Goal: Information Seeking & Learning: Learn about a topic

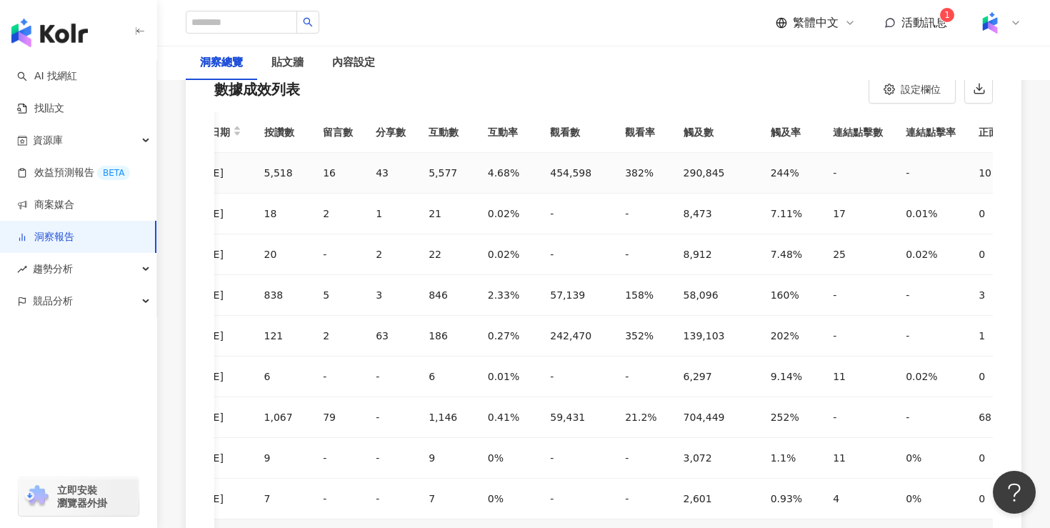
scroll to position [0, 382]
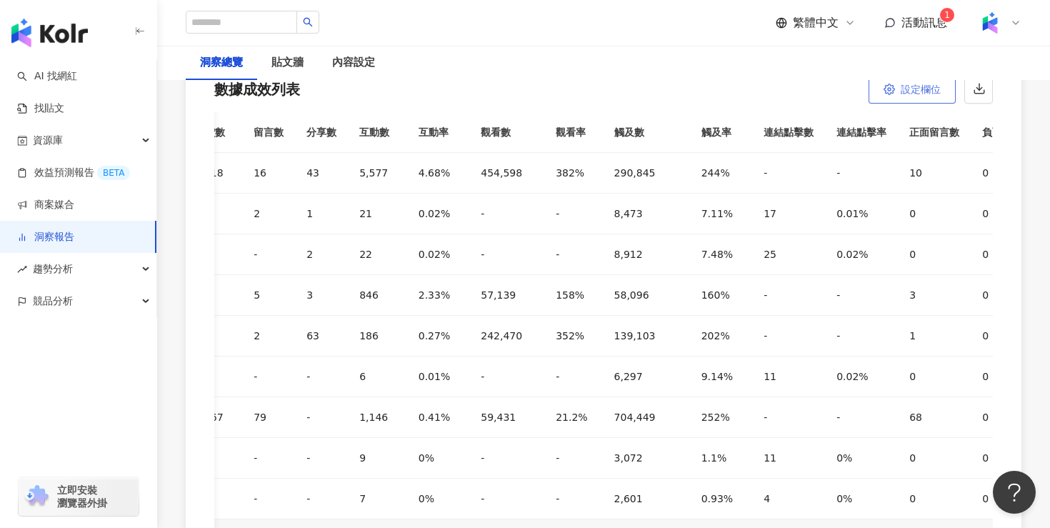
click at [924, 93] on span "設定欄位" at bounding box center [920, 89] width 40 height 11
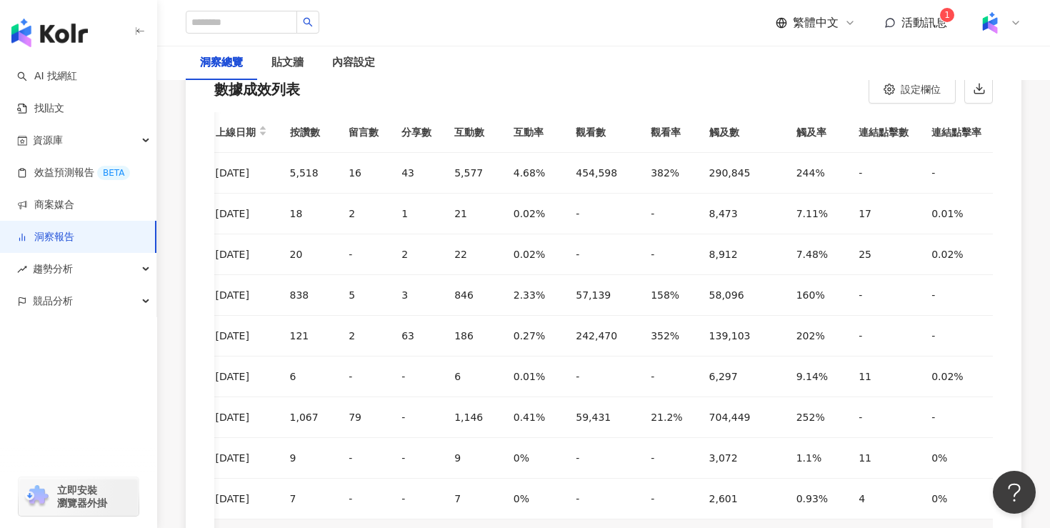
scroll to position [0, 236]
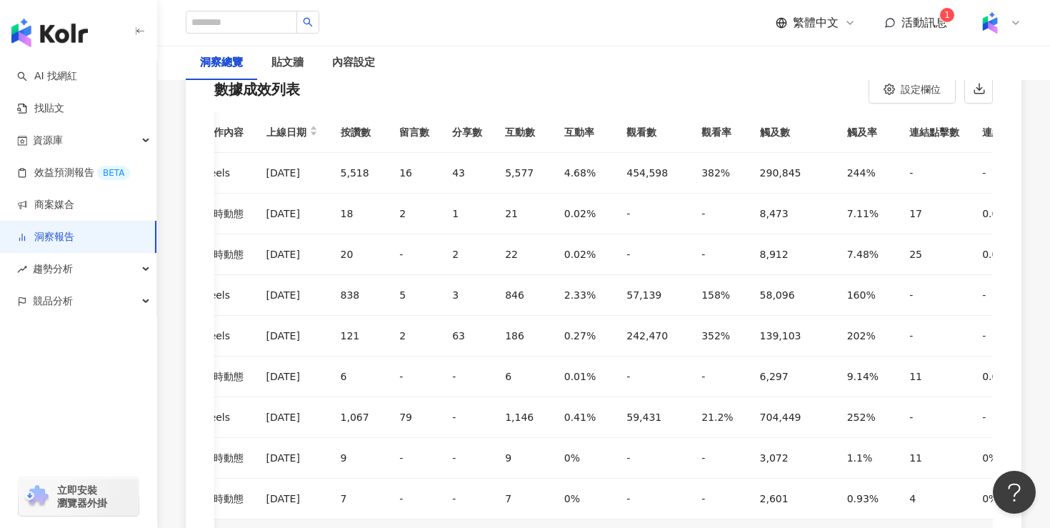
click at [785, 91] on div "數據成效列表 設定欄位 全選 上線日期 按讚數 留言數 分享數 互動數 互動率 觀看數 觀看數 觸及數 觸及率 連結點擊數 連結點擊率 正面留言數 負面留言數" at bounding box center [603, 85] width 835 height 54
click at [929, 96] on button "設定欄位" at bounding box center [911, 89] width 87 height 29
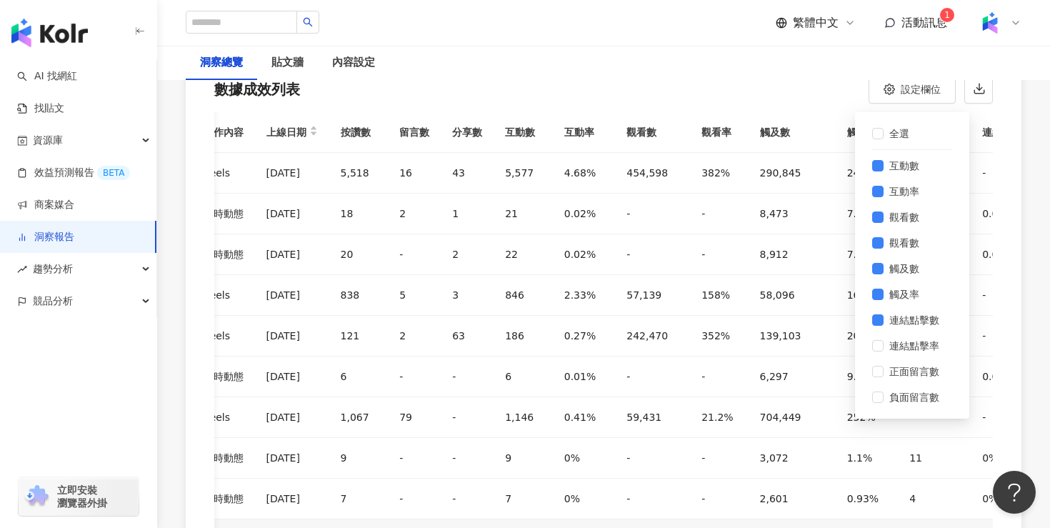
scroll to position [0, 164]
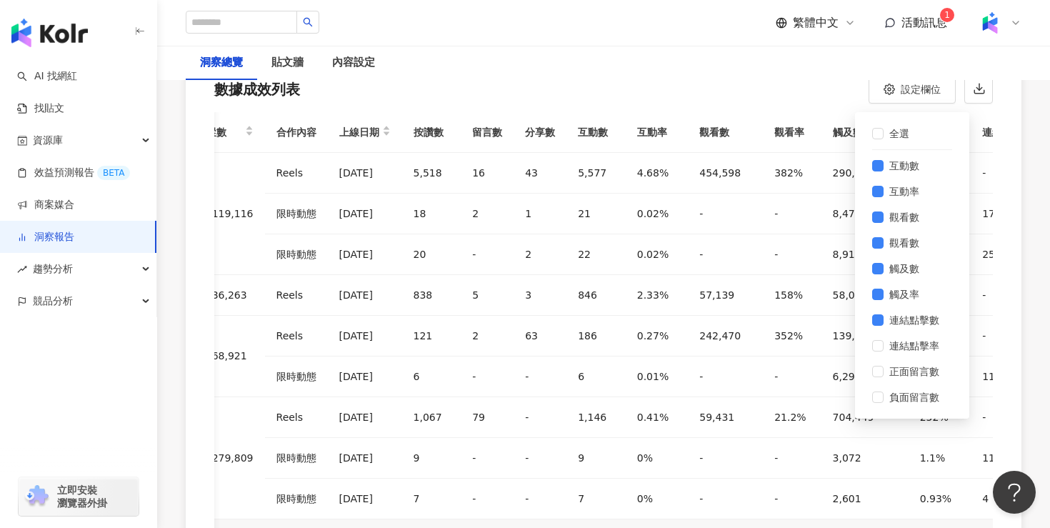
click at [803, 74] on div "洞察總覽 貼文牆 內容設定" at bounding box center [603, 63] width 893 height 34
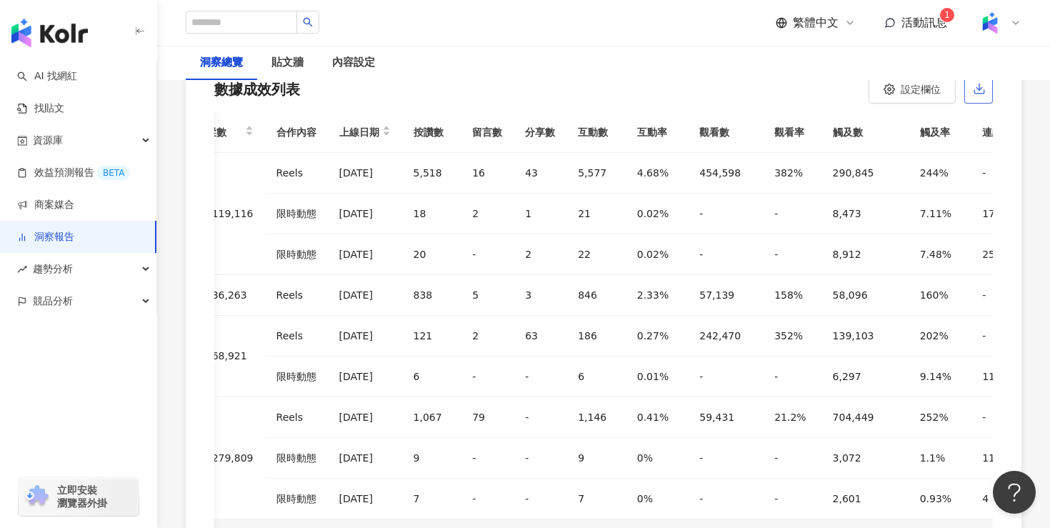
click at [977, 91] on icon "button" at bounding box center [979, 88] width 13 height 13
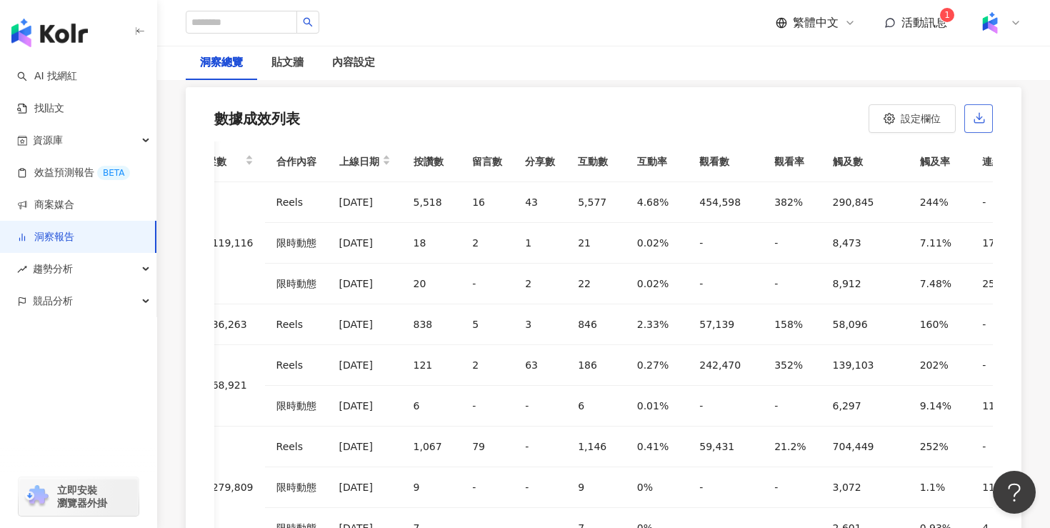
click at [982, 116] on icon "button" at bounding box center [979, 117] width 13 height 13
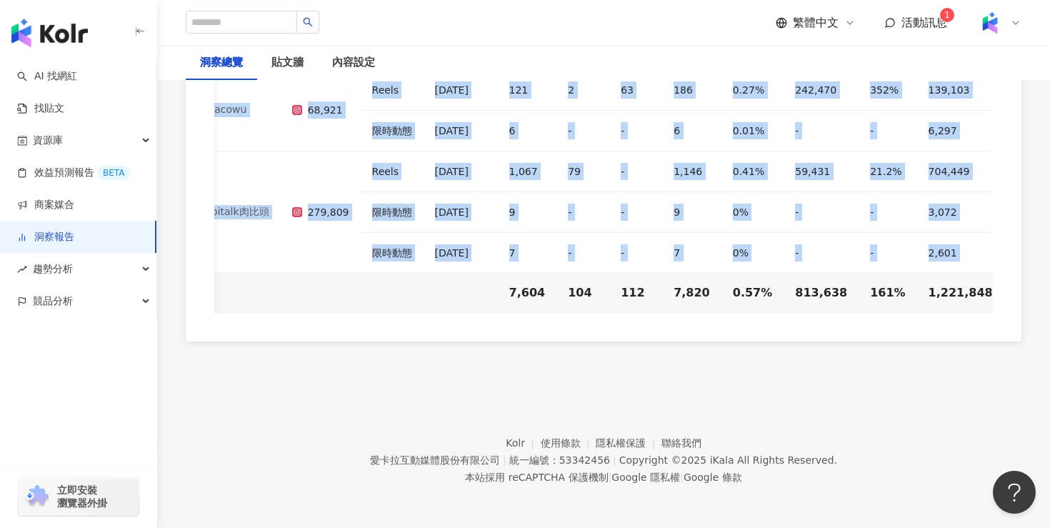
scroll to position [18, 164]
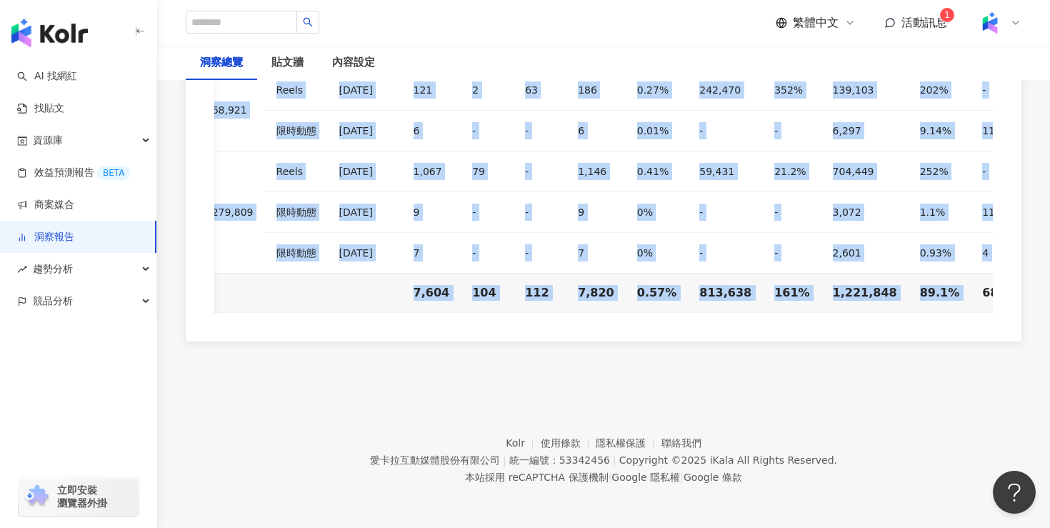
drag, startPoint x: 229, startPoint y: 158, endPoint x: 931, endPoint y: 288, distance: 714.6
click at [931, 288] on table "網紅名稱 追蹤數 合作內容 上線日期 按讚數 留言數 分享數 互動數 互動率 觀看數 觀看率 觸及數 觸及率 連結點擊數 巨人 119,116 Reels 2…" at bounding box center [547, 89] width 993 height 446
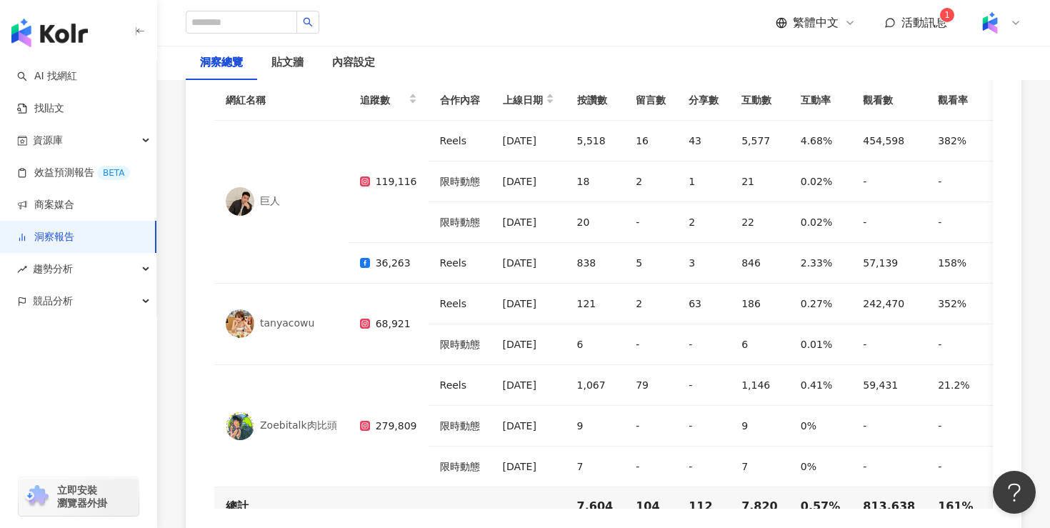
scroll to position [4400, 0]
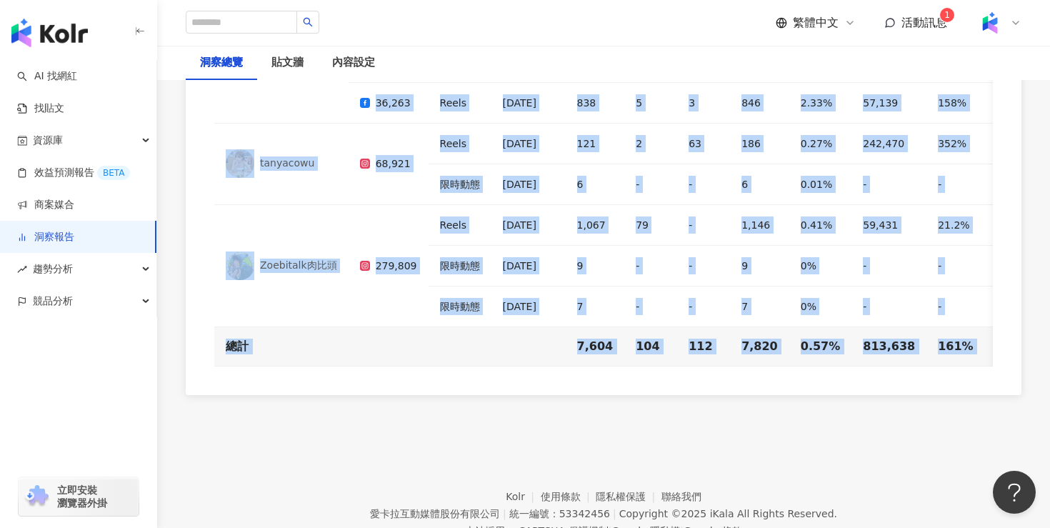
drag, startPoint x: 953, startPoint y: 293, endPoint x: 385, endPoint y: 120, distance: 593.4
click at [385, 120] on table "網紅名稱 追蹤數 合作內容 上線日期 按讚數 留言數 分享數 互動數 互動率 觀看數 觀看率 觸及數 觸及率 連結點擊數 巨人 119,116 Reels 2…" at bounding box center [710, 143] width 993 height 446
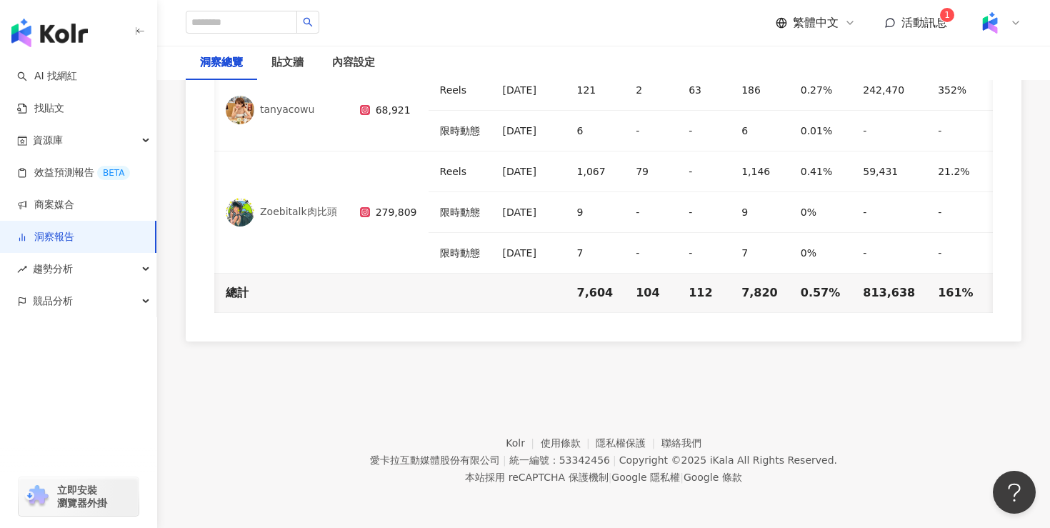
scroll to position [18, 164]
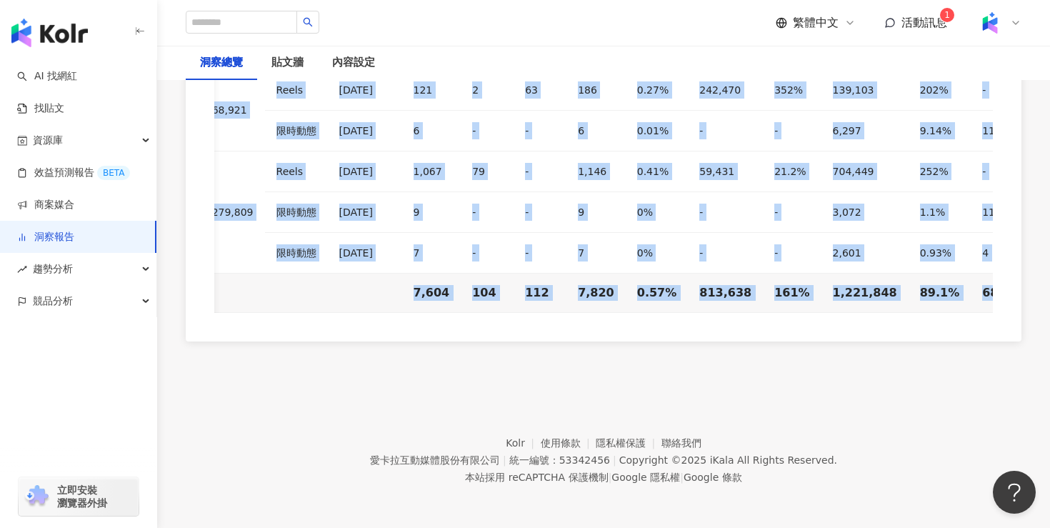
drag, startPoint x: 228, startPoint y: 199, endPoint x: 950, endPoint y: 297, distance: 728.6
click at [950, 297] on table "網紅名稱 追蹤數 合作內容 上線日期 按讚數 留言數 分享數 互動數 互動率 觀看數 觀看率 觸及數 觸及率 連結點擊數 巨人 119,116 Reels 2…" at bounding box center [547, 89] width 993 height 446
copy table "網紅名稱 追蹤數 合作內容 上線日期 按讚數 留言數 分享數 互動數 互動率 觀看數 觀看率 觸及數 觸及率 連結點擊數 巨人 119,116 Reels 2…"
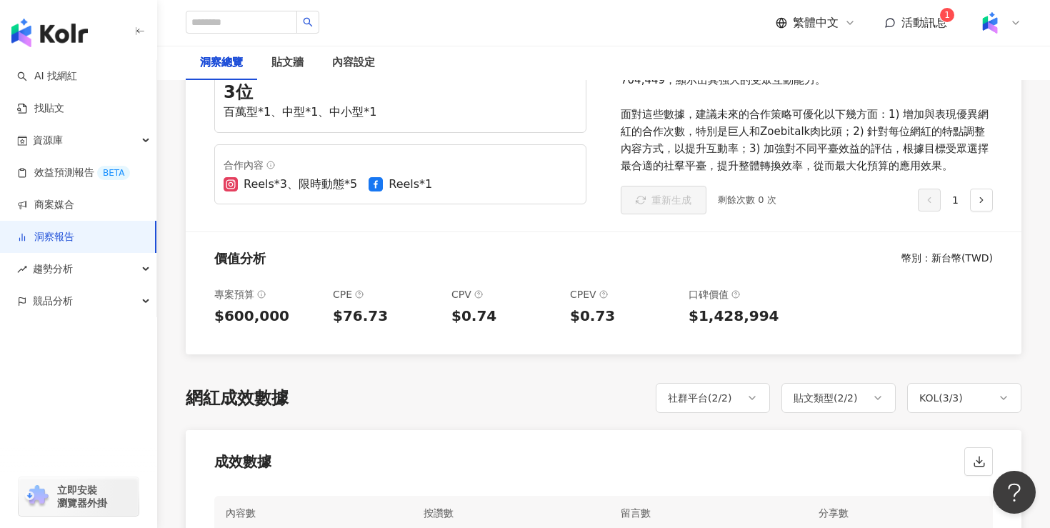
scroll to position [0, 0]
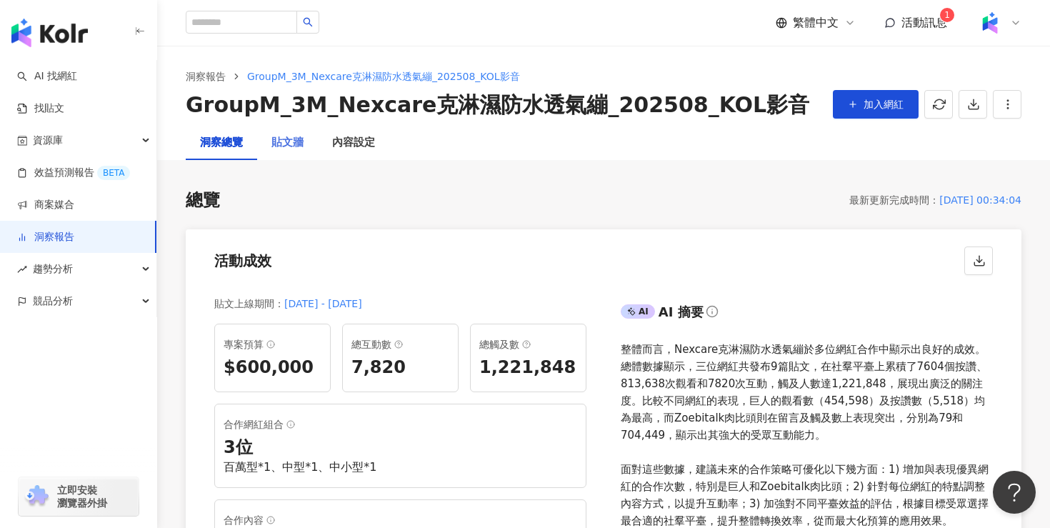
click at [308, 141] on div "貼文牆" at bounding box center [287, 143] width 61 height 34
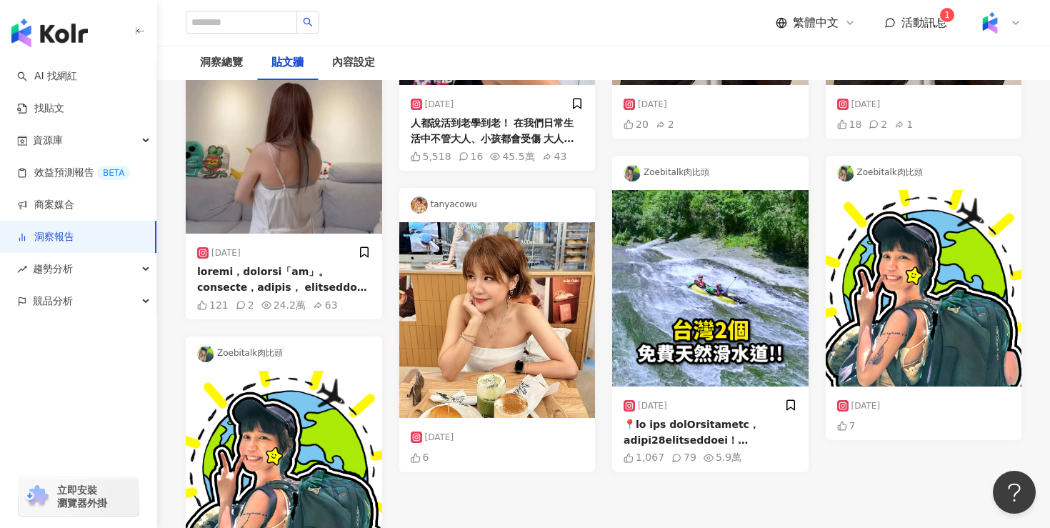
scroll to position [463, 0]
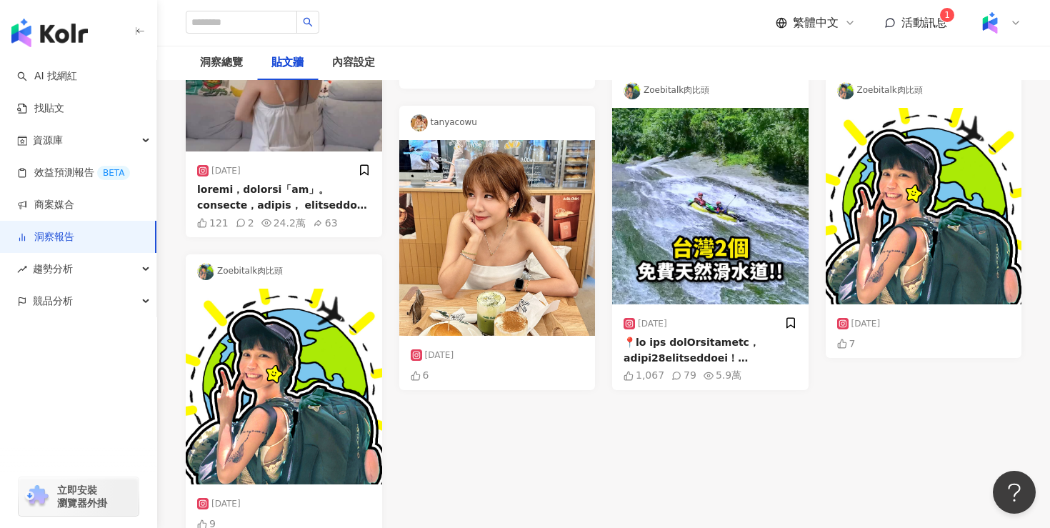
click at [754, 362] on div at bounding box center [710, 350] width 174 height 32
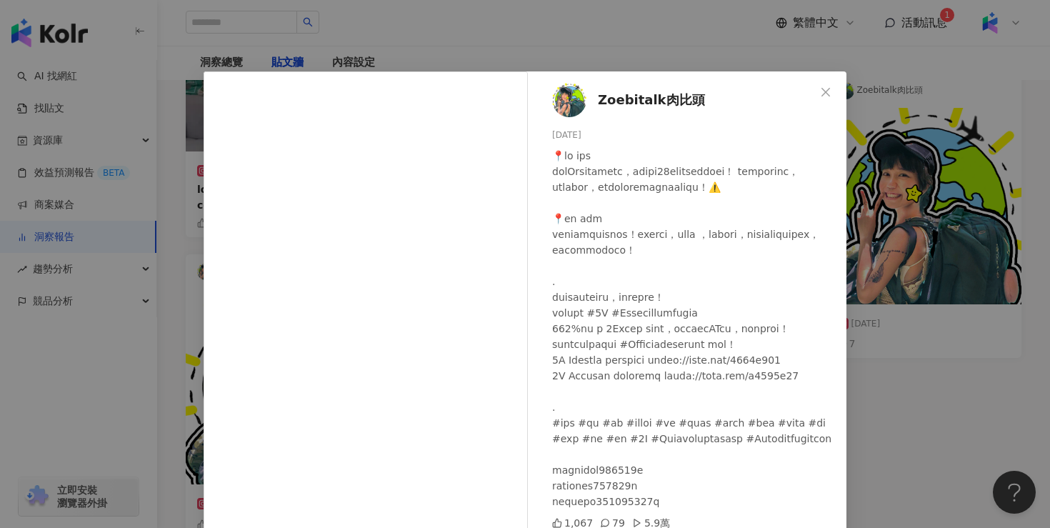
click at [705, 316] on div at bounding box center [693, 328] width 283 height 361
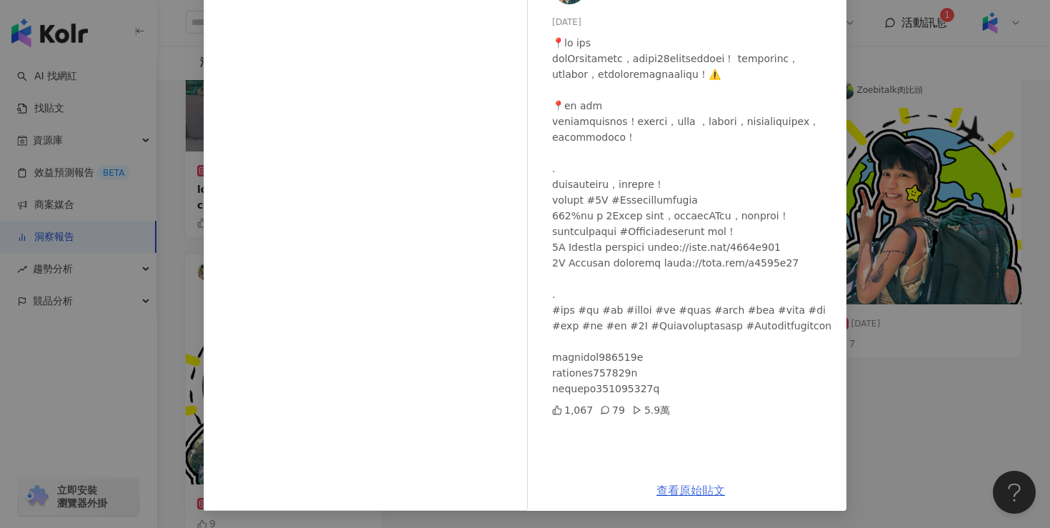
click at [682, 495] on link "查看原始貼文" at bounding box center [690, 490] width 69 height 14
click at [921, 154] on div "Zoebitalk肉比頭 2025/9/11 1,067 79 5.9萬 查看原始貼文" at bounding box center [525, 264] width 1050 height 528
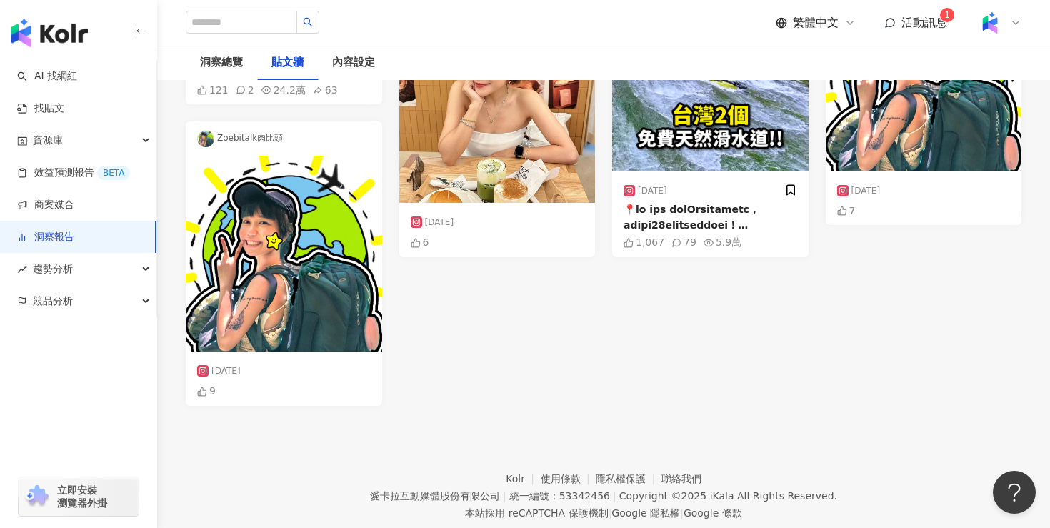
scroll to position [615, 0]
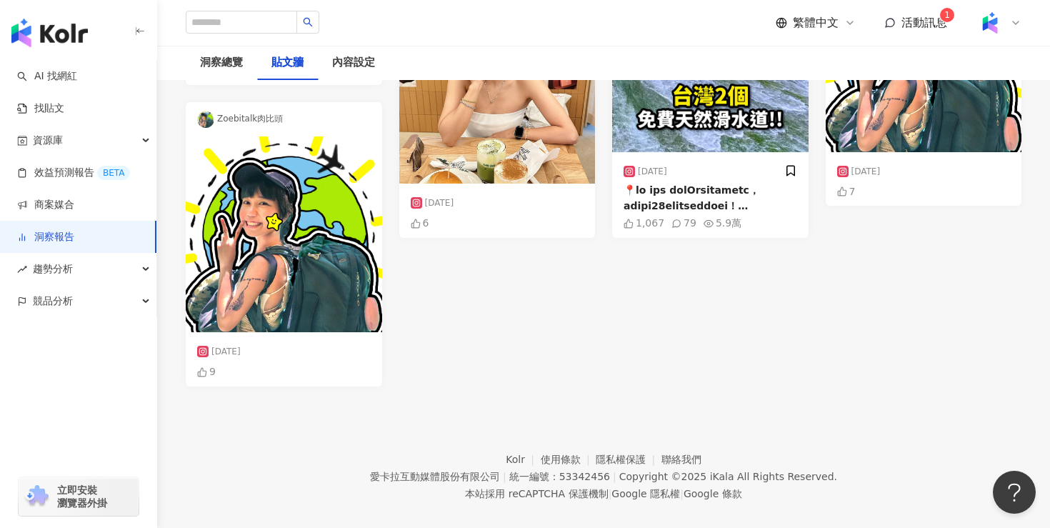
click at [319, 61] on div at bounding box center [284, 45] width 174 height 32
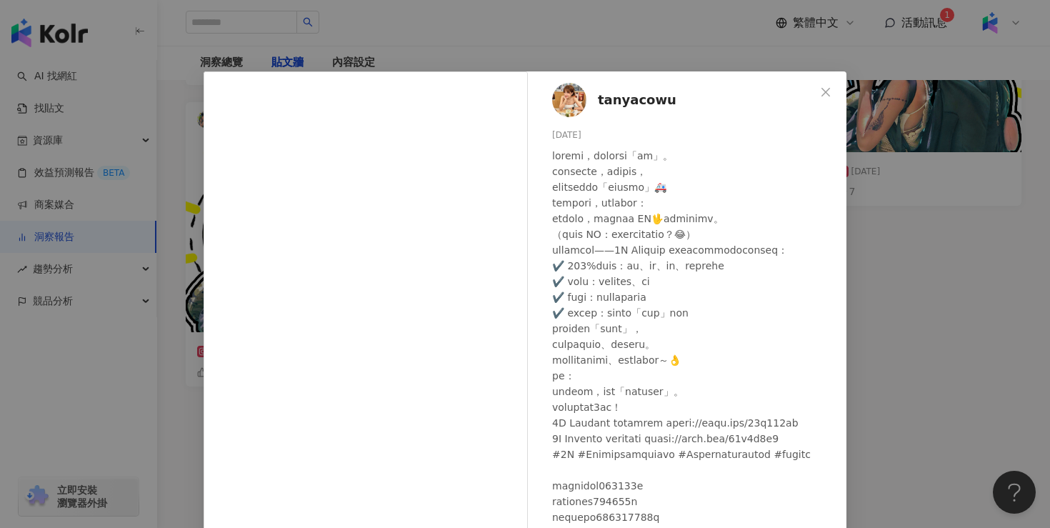
scroll to position [113, 0]
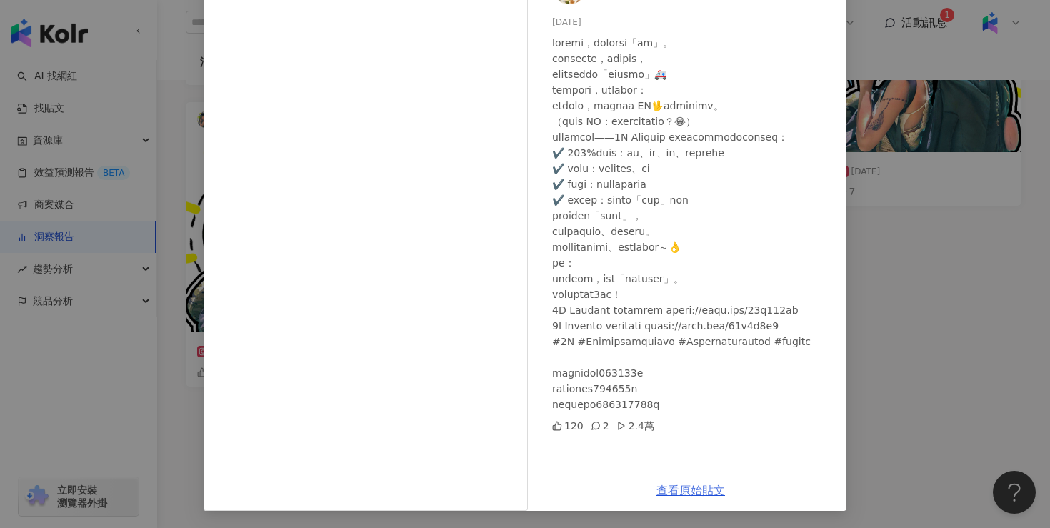
click at [695, 494] on link "查看原始貼文" at bounding box center [690, 490] width 69 height 14
click at [194, 119] on div "tanyacowu 2025/9/15 120 2 2.4萬 查看原始貼文" at bounding box center [525, 264] width 1050 height 528
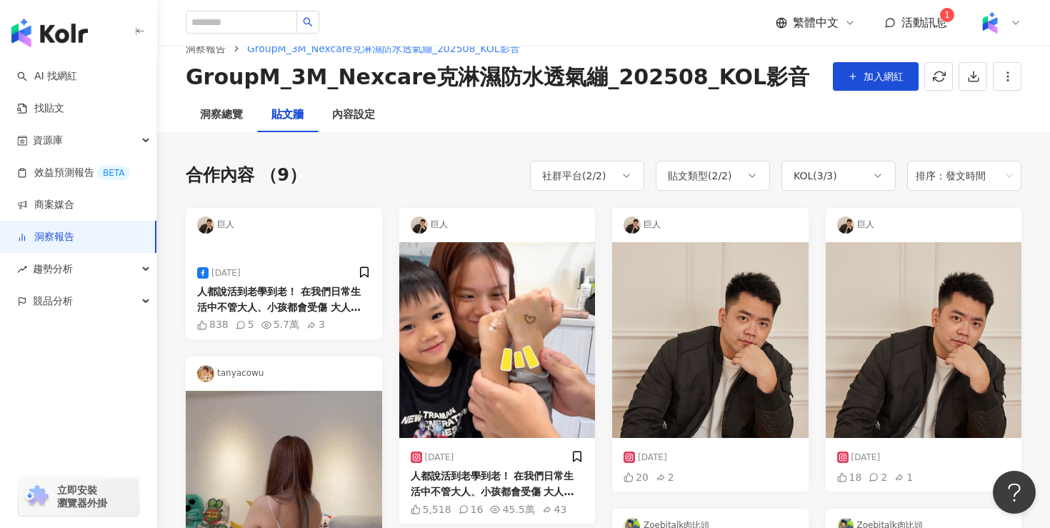
scroll to position [0, 0]
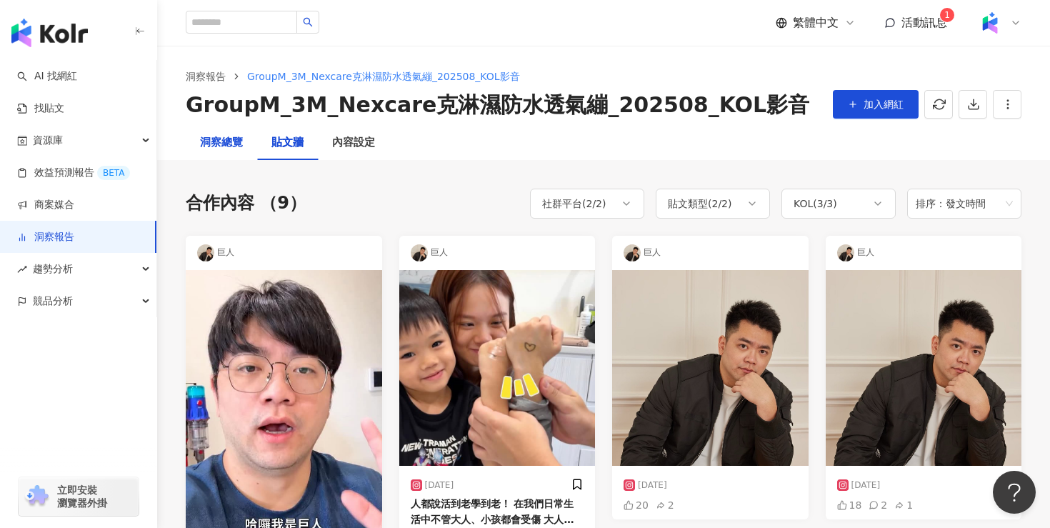
click at [225, 141] on div "洞察總覽" at bounding box center [221, 142] width 43 height 17
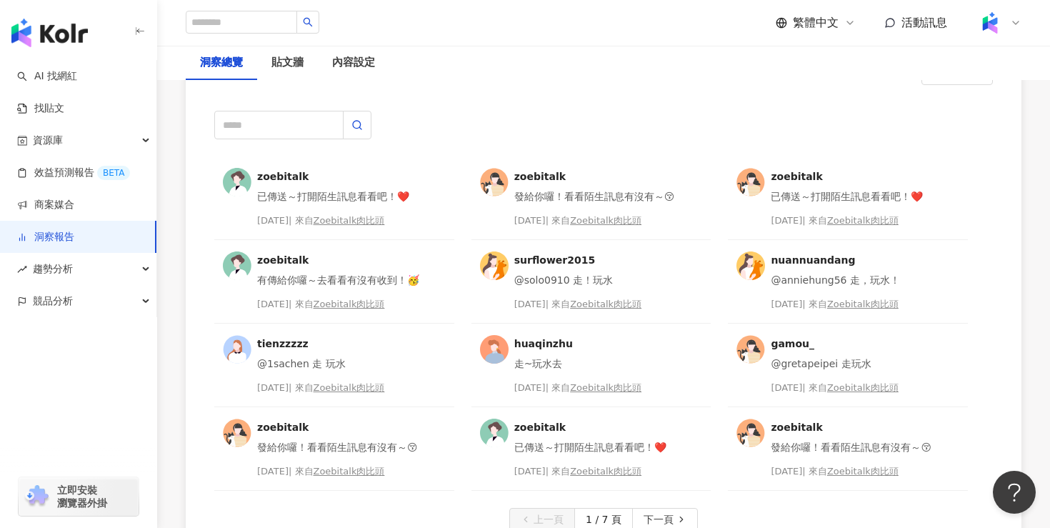
scroll to position [3586, 0]
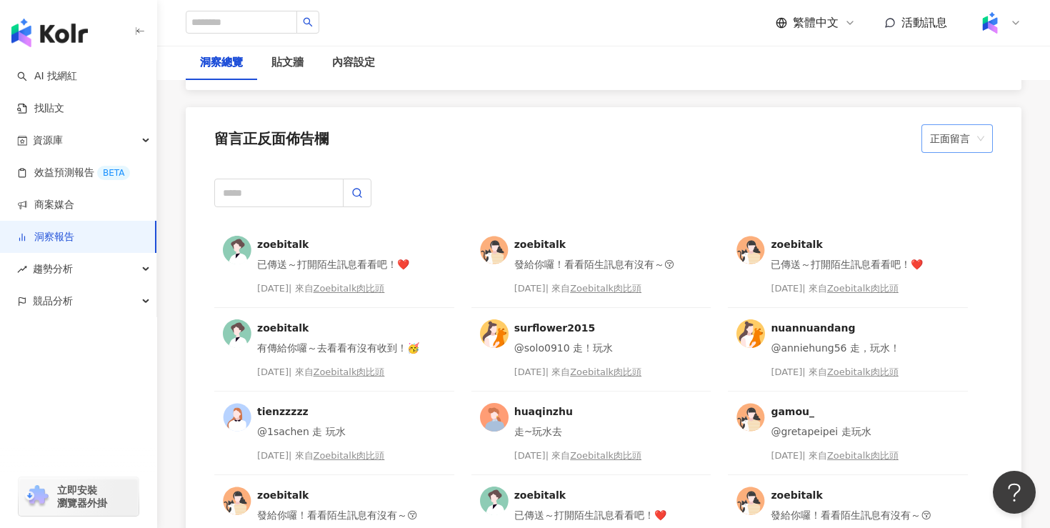
click at [936, 133] on span "正面留言" at bounding box center [957, 138] width 54 height 27
click at [866, 156] on div "留言正反面佈告欄 正面留言" at bounding box center [603, 134] width 835 height 54
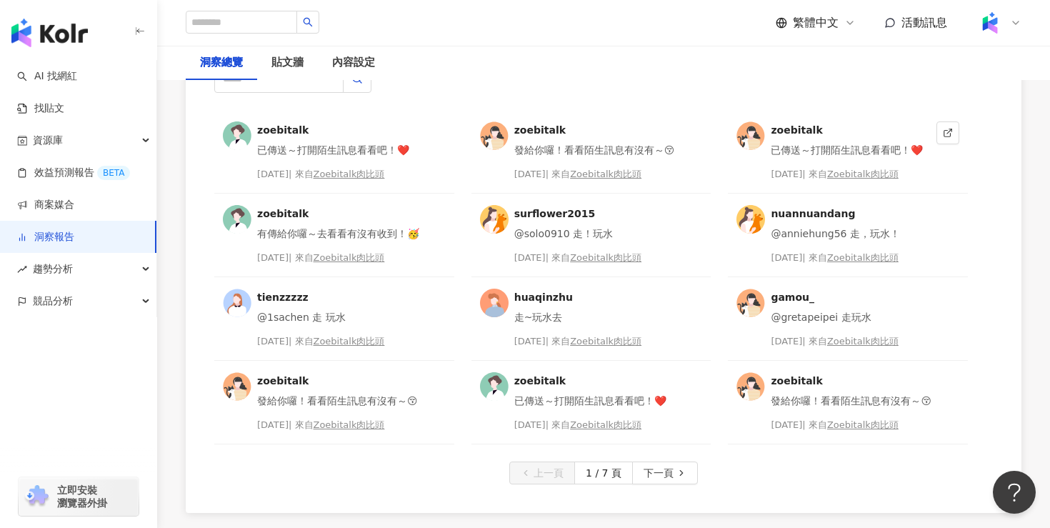
scroll to position [3713, 0]
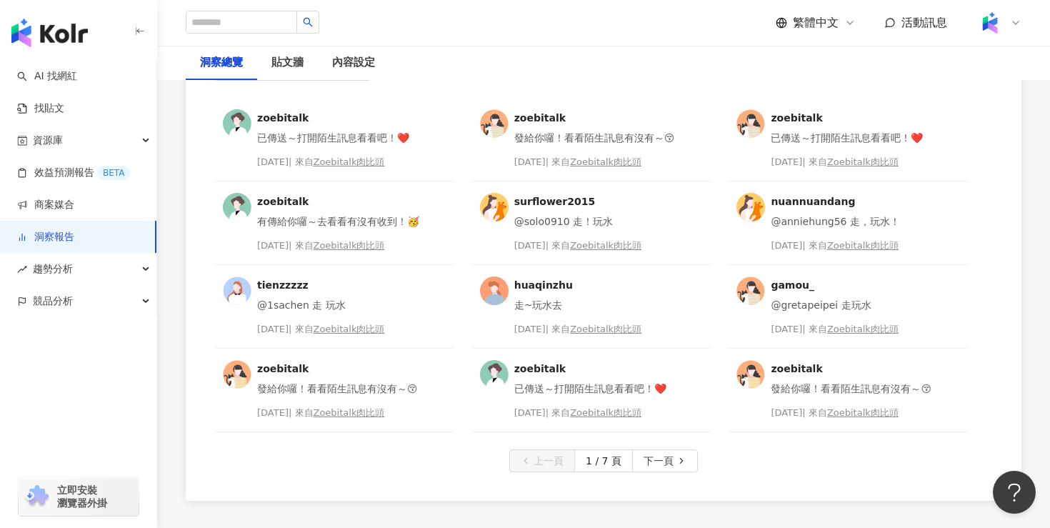
click at [650, 473] on div "zoebitalk 已傳送～打開陌生訊息看看吧！❤️ [DATE] | 來自 Zoebitalk肉比頭 zoebitalk 發給你囉！看看陌生訊息有沒有～😚 …" at bounding box center [603, 268] width 835 height 466
click at [651, 464] on span "下一頁" at bounding box center [658, 461] width 30 height 23
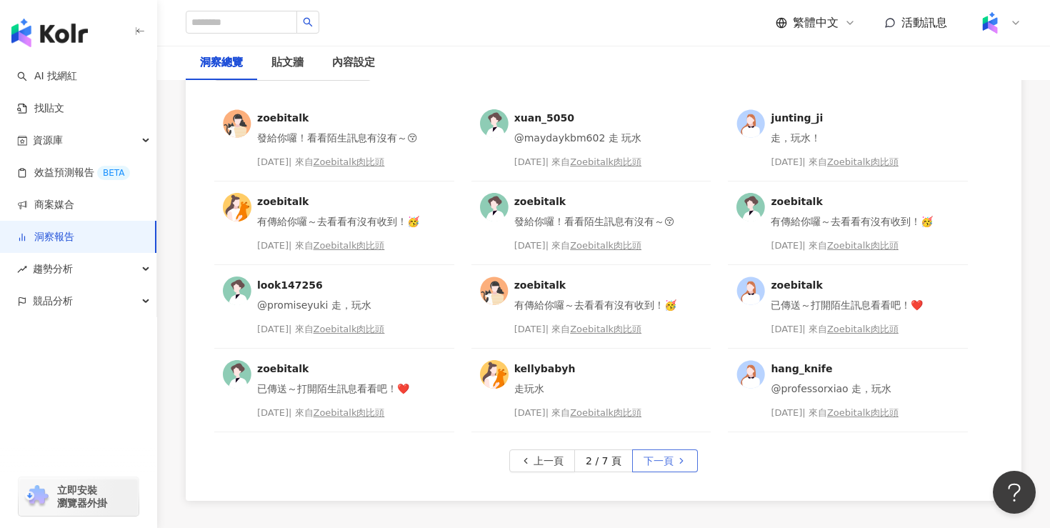
click at [659, 451] on span "下一頁" at bounding box center [658, 461] width 30 height 23
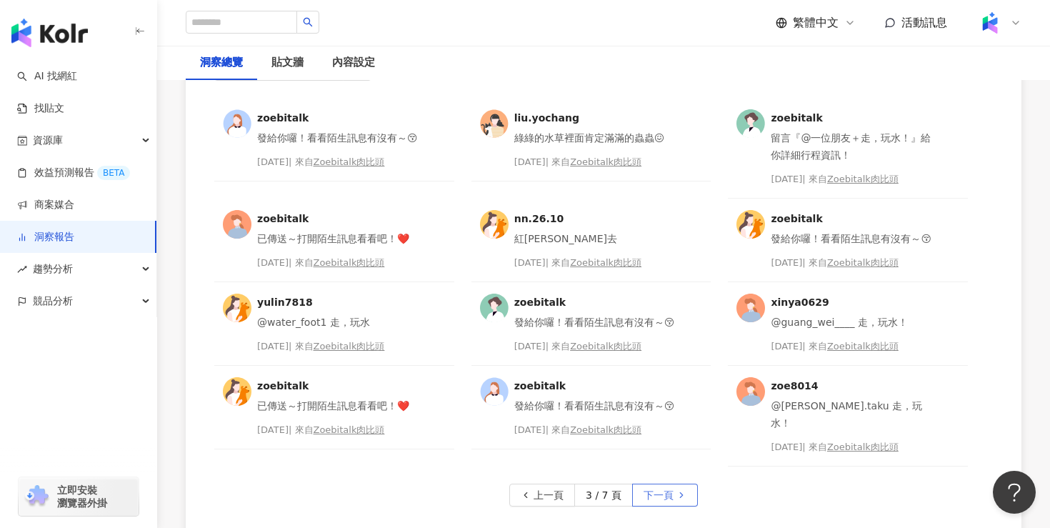
click at [660, 484] on span "下一頁" at bounding box center [658, 495] width 30 height 23
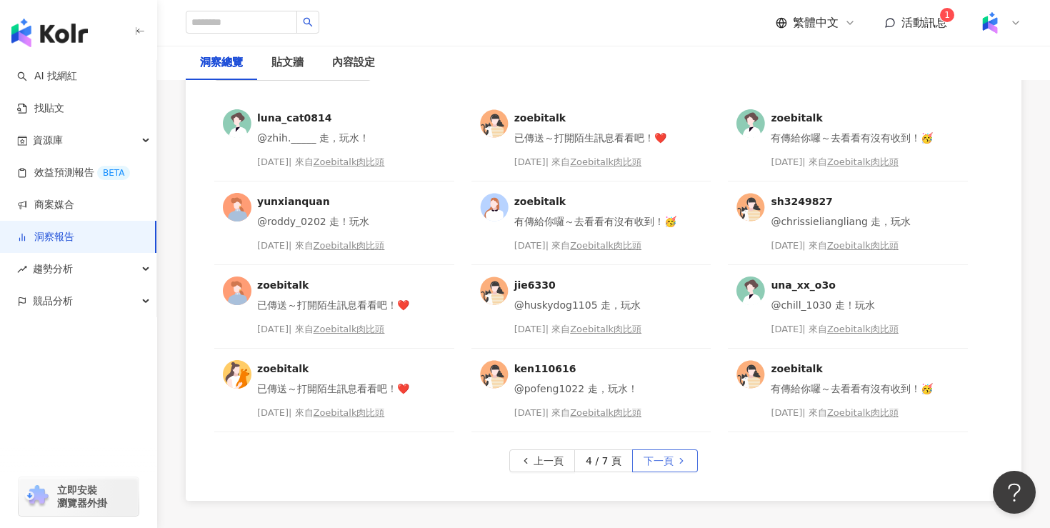
click at [665, 468] on span "下一頁" at bounding box center [658, 461] width 30 height 23
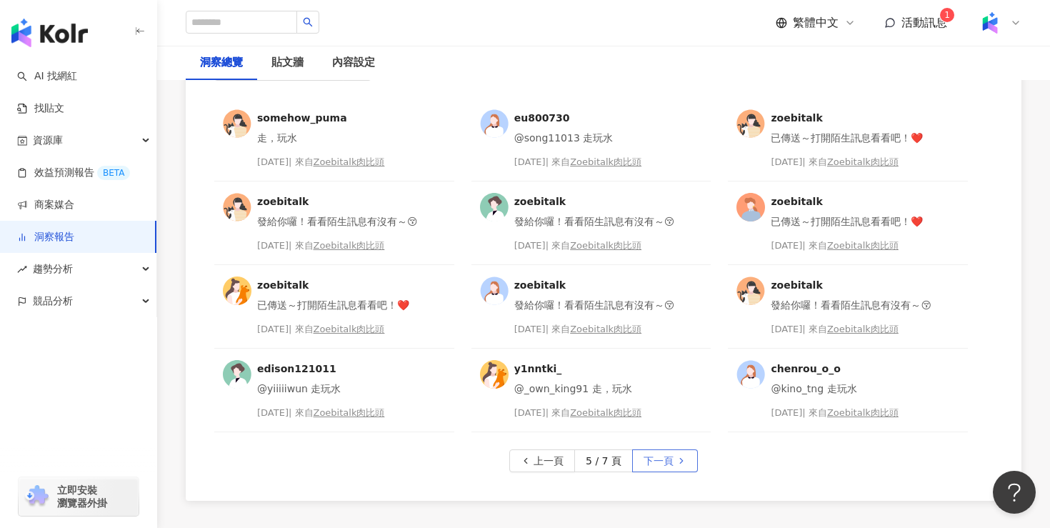
click at [666, 466] on span "下一頁" at bounding box center [658, 461] width 30 height 23
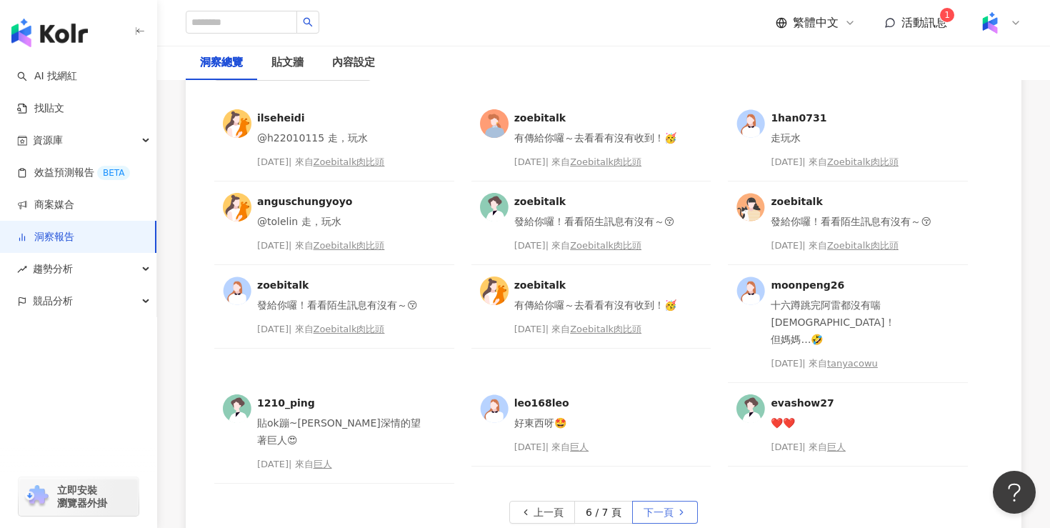
click at [673, 501] on button "下一頁" at bounding box center [665, 512] width 66 height 23
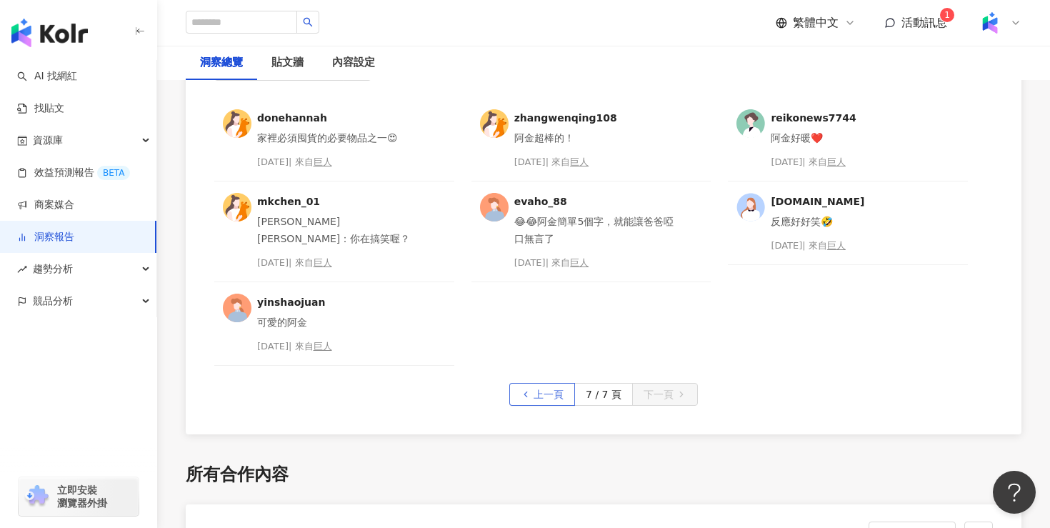
click at [558, 392] on span "上一頁" at bounding box center [548, 394] width 30 height 23
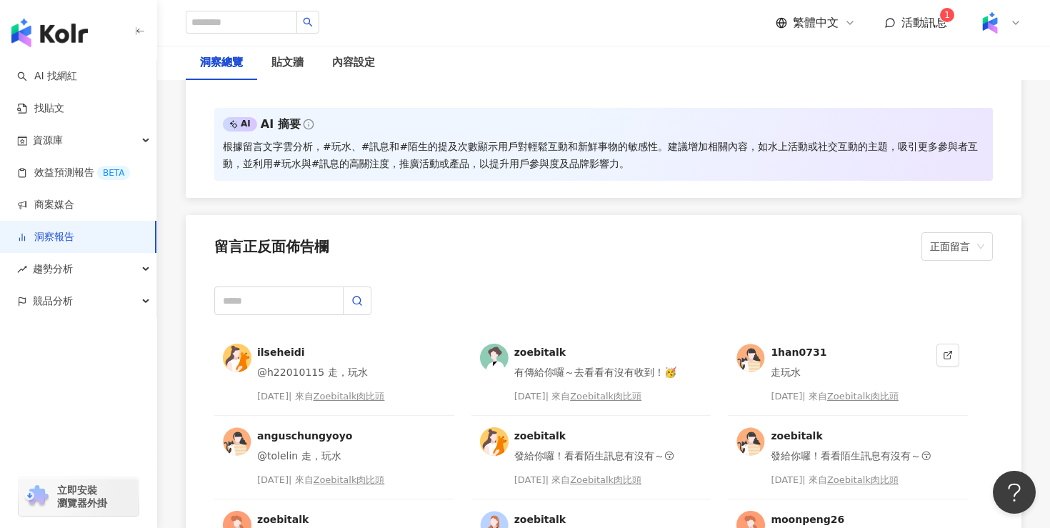
scroll to position [3456, 0]
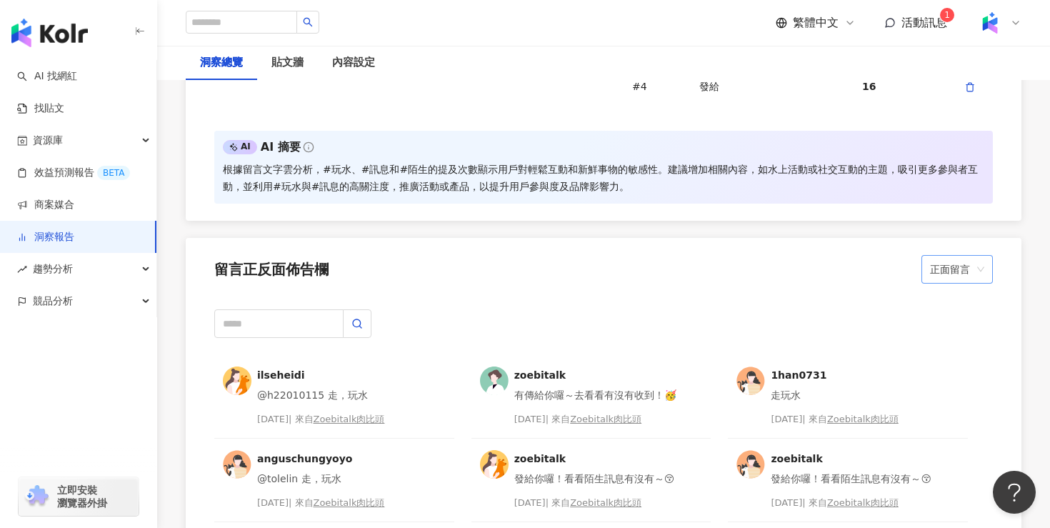
click at [960, 265] on span "正面留言" at bounding box center [957, 269] width 54 height 27
click at [955, 323] on div "負面留言" at bounding box center [957, 326] width 49 height 16
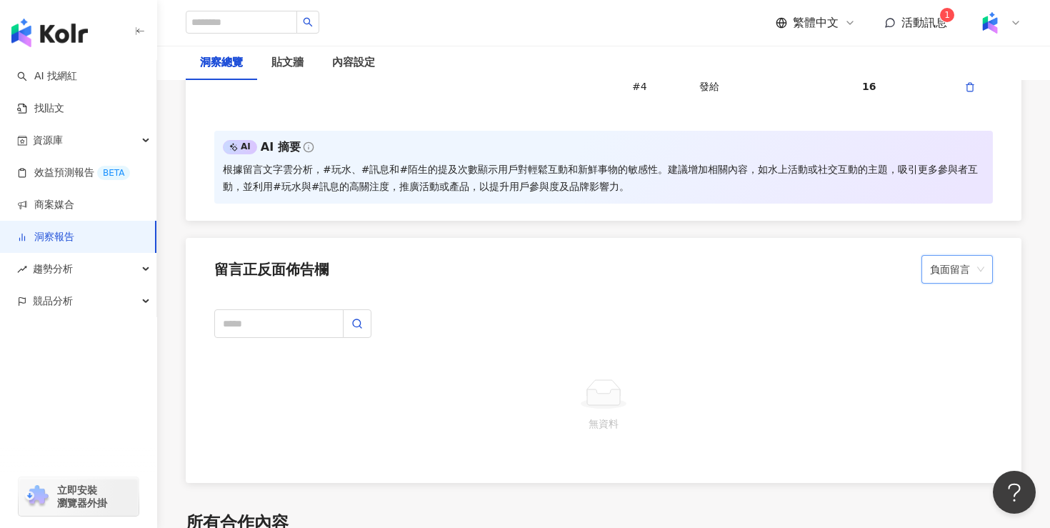
click at [968, 270] on span "負面留言" at bounding box center [957, 269] width 54 height 27
click at [957, 353] on div "中性留言" at bounding box center [957, 350] width 49 height 16
click at [968, 281] on span "中性留言" at bounding box center [957, 269] width 54 height 27
click at [958, 372] on div "無法判斷" at bounding box center [957, 374] width 49 height 16
click at [970, 257] on span "無法判斷" at bounding box center [957, 269] width 54 height 27
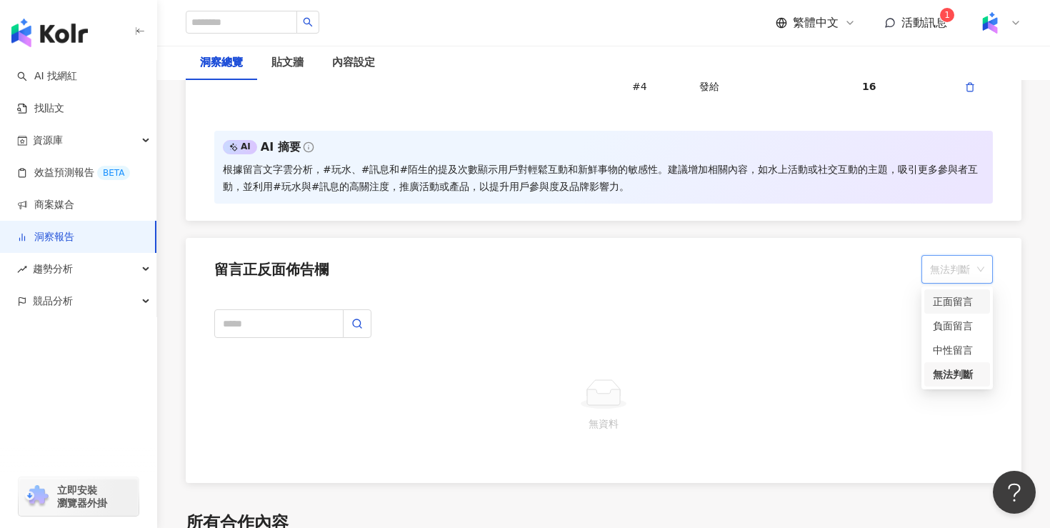
click at [953, 298] on div "正面留言" at bounding box center [957, 301] width 49 height 16
